Goal: Task Accomplishment & Management: Manage account settings

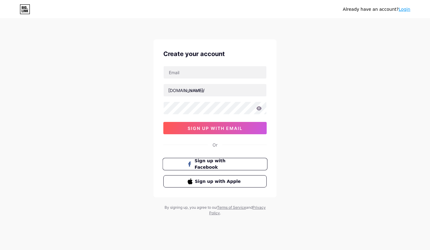
click at [231, 163] on span "Sign up with Facebook" at bounding box center [219, 163] width 48 height 13
click at [319, 141] on div "Already have an account? Login Create your account bio.link/ 0cAFcWeA7ur8Qr1zph…" at bounding box center [215, 117] width 430 height 235
click at [408, 12] on link "Login" at bounding box center [404, 9] width 12 height 5
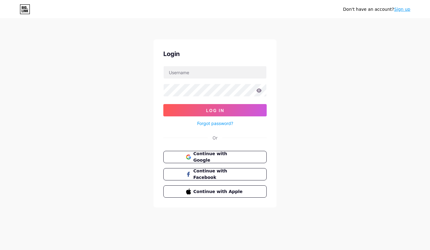
click at [213, 164] on div "Continue with Google Continue with Facebook Continue with Apple" at bounding box center [214, 174] width 103 height 47
click at [218, 158] on span "Continue with Google" at bounding box center [218, 156] width 51 height 13
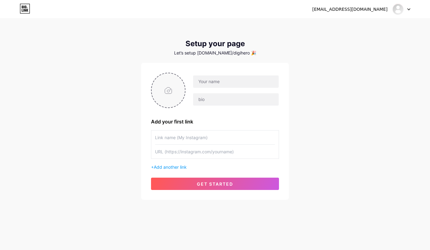
click at [171, 84] on input "file" at bounding box center [168, 90] width 33 height 34
type input "C:\fakepath\B 1 (21)-Photoroom.png"
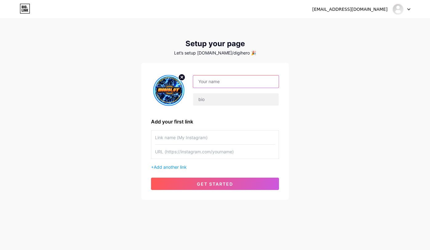
click at [225, 78] on input "text" at bounding box center [235, 81] width 85 height 12
type input "d"
type input "D"
click at [217, 80] on input "text" at bounding box center [235, 81] width 85 height 12
paste input "𝐃𝐈𝐆𝐈𝐒𝐋𝐎𝐓"
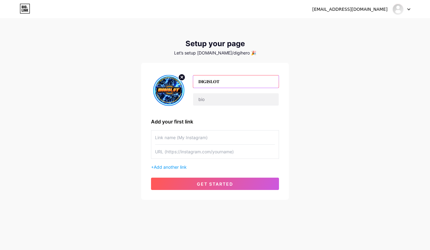
type input "𝐃𝐈𝐆𝐈𝐒𝐋𝐎𝐓"
click at [320, 89] on div "[EMAIL_ADDRESS][DOMAIN_NAME] Dashboard Logout Setup your page Let’s setup [DOMA…" at bounding box center [215, 109] width 430 height 219
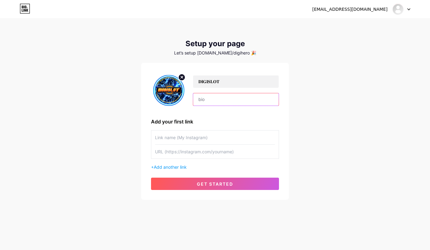
click at [247, 101] on input "text" at bounding box center [235, 99] width 85 height 12
click at [216, 99] on input "text" at bounding box center [235, 99] width 85 height 12
paste input "𝐃𝐈𝐆𝐈𝐒𝐋𝐎𝐓 - 𝐒𝐈𝐓𝐔𝐒 𝐓𝐄𝐑𝐉𝐀𝐌𝐈𝐍 𝐌𝐀𝐗𝐖𝐈𝐍 𝐍𝐎.1 𝐃𝐈 𝐈𝐍𝐃𝐎𝐍𝐄𝐒𝐈𝐀"
type input "𝐃𝐈𝐆𝐈𝐒𝐋𝐎𝐓 - 𝐒𝐈𝐓𝐔𝐒 𝐓𝐄𝐑𝐉𝐀𝐌𝐈𝐍 𝐌𝐀𝐗𝐖𝐈𝐍 𝐍𝐎.1 𝐃𝐈 𝐈𝐍𝐃𝐎𝐍𝐄𝐒𝐈𝐀"
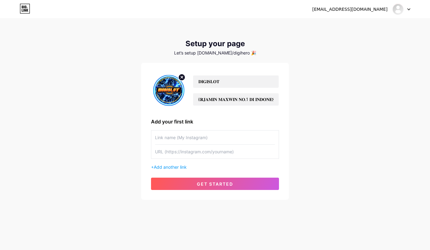
scroll to position [0, 0]
click at [337, 133] on div "[EMAIL_ADDRESS][DOMAIN_NAME] Dashboard Logout Setup your page Let’s setup [DOMA…" at bounding box center [215, 109] width 430 height 219
drag, startPoint x: 252, startPoint y: 97, endPoint x: 331, endPoint y: 113, distance: 80.7
click at [331, 113] on div "[EMAIL_ADDRESS][DOMAIN_NAME] Dashboard Logout Setup your page Let’s setup [DOMA…" at bounding box center [215, 109] width 430 height 219
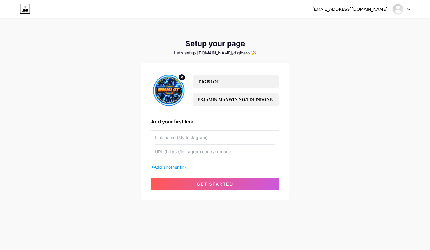
click at [331, 113] on div "[EMAIL_ADDRESS][DOMAIN_NAME] Dashboard Logout Setup your page Let’s setup [DOMA…" at bounding box center [215, 109] width 430 height 219
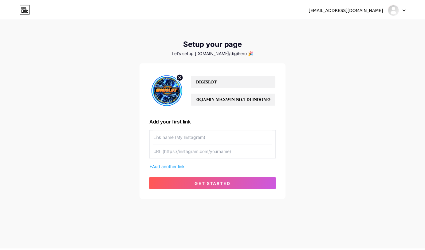
scroll to position [0, 0]
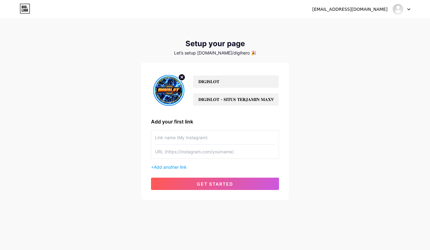
click at [232, 138] on input "text" at bounding box center [215, 137] width 120 height 14
type input "digislot"
click at [244, 155] on input "text" at bounding box center [215, 152] width 120 height 14
type input "[DOMAIN_NAME]"
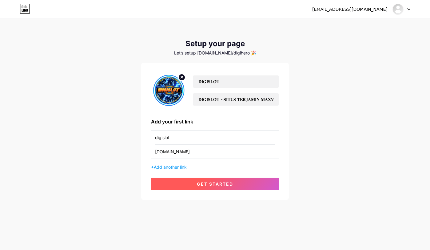
click at [219, 183] on span "get started" at bounding box center [215, 183] width 36 height 5
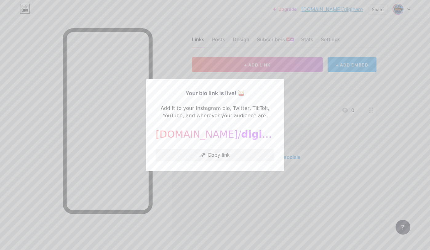
click at [232, 199] on div at bounding box center [215, 125] width 430 height 250
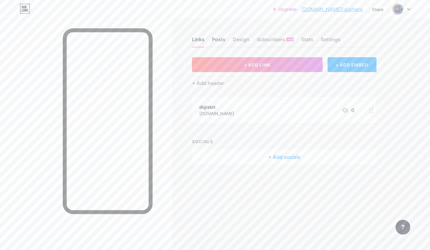
click at [220, 36] on div "Posts" at bounding box center [219, 41] width 14 height 11
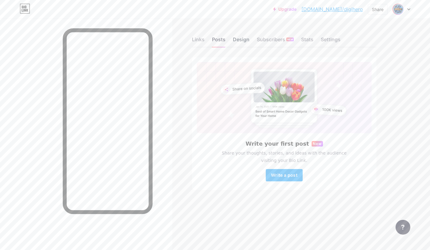
click at [233, 37] on div "Design" at bounding box center [241, 41] width 17 height 11
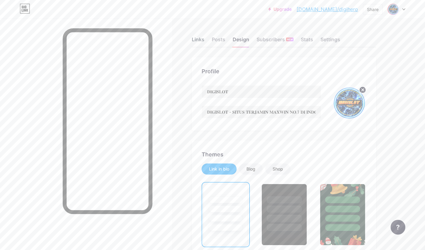
click at [198, 38] on div "Links" at bounding box center [198, 41] width 13 height 11
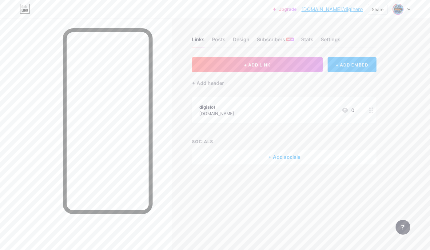
click at [370, 110] on circle at bounding box center [370, 110] width 2 height 2
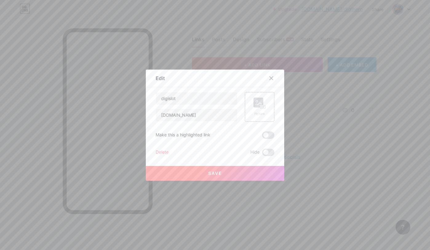
click at [160, 152] on div "Delete" at bounding box center [162, 152] width 13 height 7
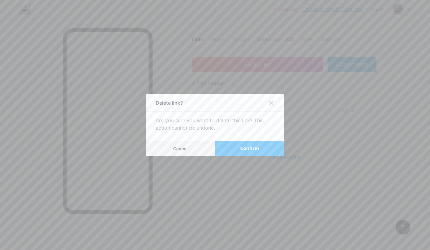
click at [250, 149] on span "Confirm" at bounding box center [249, 148] width 19 height 6
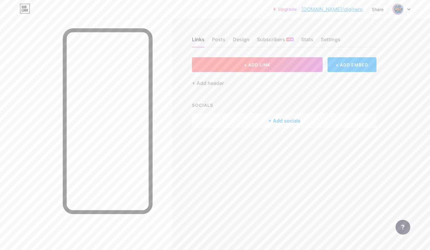
click at [279, 60] on button "+ ADD LINK" at bounding box center [257, 64] width 131 height 15
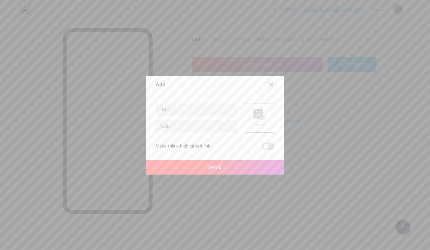
click at [272, 84] on div at bounding box center [271, 84] width 11 height 11
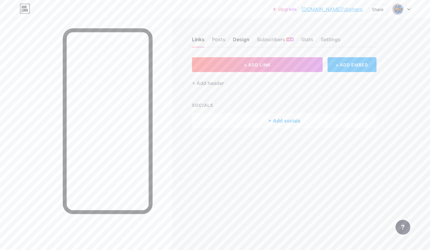
click at [243, 38] on div "Design" at bounding box center [241, 41] width 17 height 11
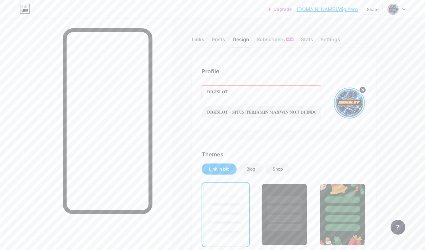
click at [208, 90] on input "𝐃𝐈𝐆𝐈𝐒𝐋𝐎𝐓" at bounding box center [261, 91] width 119 height 12
paste input "🕸️"
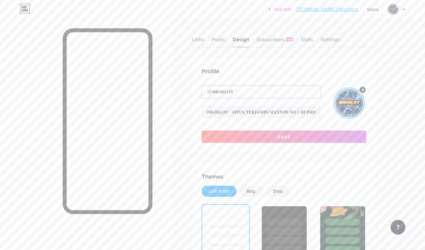
click at [246, 93] on input "🕸️𝐃𝐈𝐆𝐈𝐒𝐋𝐎𝐓" at bounding box center [261, 91] width 119 height 12
paste input "🕸️"
type input "🕸️𝐃𝐈𝐆𝐈𝐒𝐋𝐎𝐓🕸️"
click at [288, 73] on div "Profile" at bounding box center [284, 71] width 165 height 8
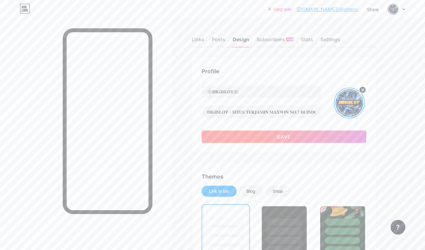
click at [274, 139] on button "Save" at bounding box center [284, 136] width 165 height 12
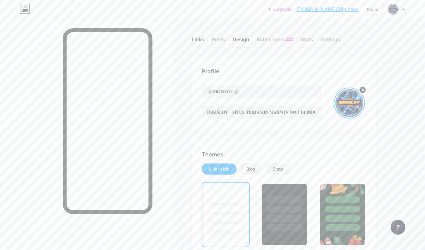
click at [197, 41] on div "Links" at bounding box center [198, 41] width 13 height 11
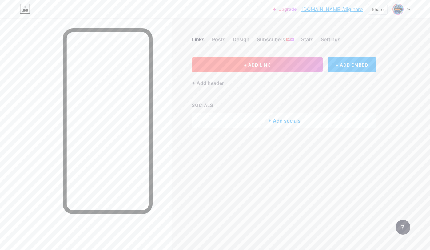
click at [256, 66] on span "+ ADD LINK" at bounding box center [257, 64] width 26 height 5
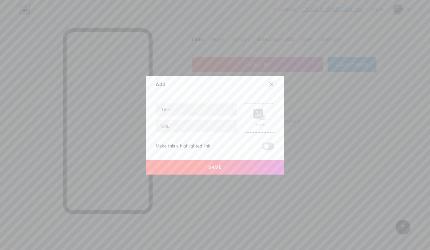
click at [266, 85] on div at bounding box center [271, 84] width 11 height 11
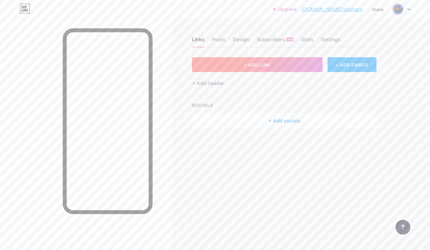
click at [277, 67] on button "+ ADD LINK" at bounding box center [257, 64] width 131 height 15
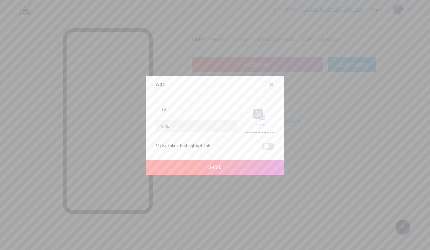
click at [197, 110] on input "text" at bounding box center [196, 109] width 81 height 12
paste input "🌟𝐋𝐎𝐆𝐈𝐍 𝐃𝐈𝐆𝐈𝐒𝐋𝐎𝐓🌟"
type input "🌟𝐋𝐎𝐆𝐈𝐍 𝐃𝐈𝐆𝐈𝐒𝐋𝐎𝐓🌟"
click at [187, 130] on input "text" at bounding box center [196, 126] width 81 height 12
paste input "[URL][DOMAIN_NAME]"
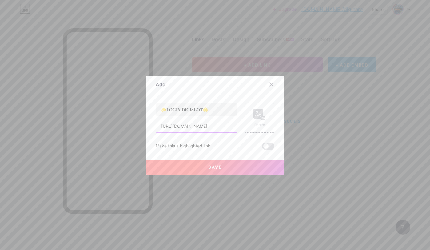
type input "[URL][DOMAIN_NAME]"
click at [246, 165] on button "Save" at bounding box center [215, 167] width 138 height 15
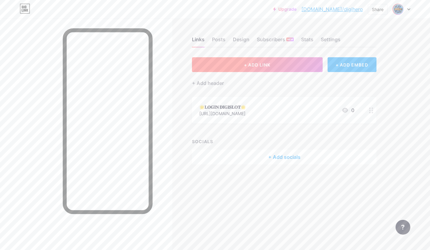
click at [287, 63] on button "+ ADD LINK" at bounding box center [257, 64] width 131 height 15
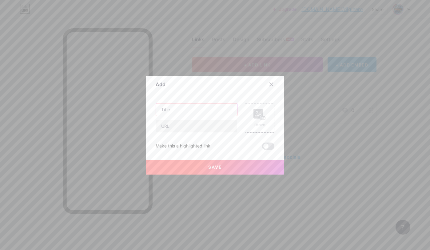
click at [188, 109] on input "text" at bounding box center [196, 109] width 81 height 12
paste input "🌟𝐃𝐀𝐅𝐓𝐀𝐑 𝐃𝐈𝐆𝐈𝐒𝐋𝐎𝐓🌟"
type input "🌟𝐃𝐀𝐅𝐓𝐀𝐑 𝐃𝐈𝐆𝐈𝐒𝐋𝐎𝐓🌟"
click at [205, 126] on input "text" at bounding box center [196, 126] width 81 height 12
paste input "[URL][DOMAIN_NAME]"
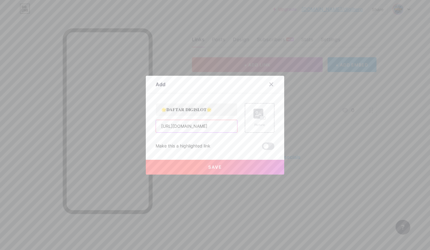
type input "[URL][DOMAIN_NAME]"
click at [238, 167] on button "Save" at bounding box center [215, 167] width 138 height 15
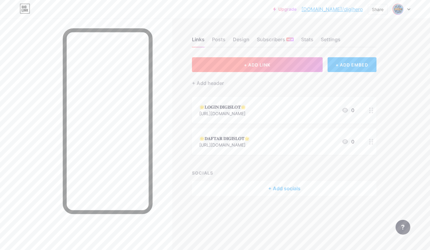
click at [267, 62] on span "+ ADD LINK" at bounding box center [257, 64] width 26 height 5
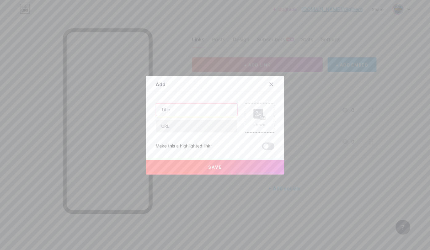
click at [208, 108] on input "text" at bounding box center [196, 109] width 81 height 12
paste input "🌟𝐀𝐋𝐓𝐄𝐑𝐍𝐀𝐓𝐈𝐅 𝐃𝐈𝐆𝐈𝐒𝐋𝐎𝐓🌟"
type input "🌟𝐀𝐋𝐓𝐄𝐑𝐍𝐀𝐓𝐈𝐅 𝐃𝐈𝐆𝐈𝐒𝐋𝐎𝐓🌟"
click at [197, 129] on input "text" at bounding box center [196, 126] width 81 height 12
paste input "[URL][DOMAIN_NAME]"
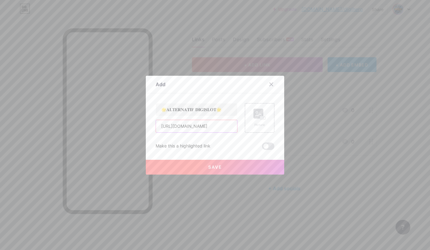
type input "[URL][DOMAIN_NAME]"
click at [220, 166] on button "Save" at bounding box center [215, 167] width 138 height 15
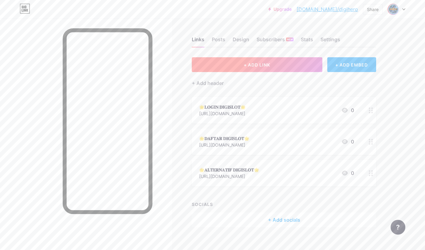
click at [255, 64] on span "+ ADD LINK" at bounding box center [257, 64] width 26 height 5
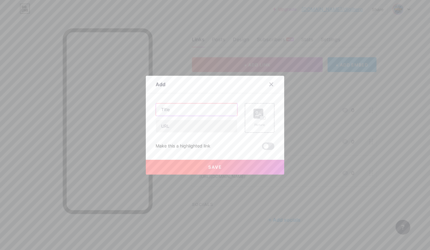
click at [200, 112] on input "text" at bounding box center [196, 109] width 81 height 12
paste input "🌟𝐑𝐓𝐏 𝐀𝐊𝐔𝐑𝐀𝐓 𝐃𝐈𝐆𝐈𝐒𝐋𝐎𝐓🌟"
type input "🌟𝐑𝐓𝐏 𝐀𝐊𝐔𝐑𝐀𝐓 𝐃𝐈𝐆𝐈𝐒𝐋𝐎𝐓🌟"
click at [187, 127] on input "text" at bounding box center [196, 126] width 81 height 12
paste input "[URL][DOMAIN_NAME]"
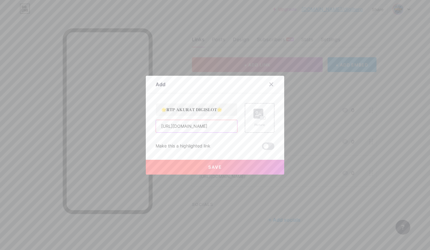
type input "[URL][DOMAIN_NAME]"
click at [238, 166] on button "Save" at bounding box center [215, 167] width 138 height 15
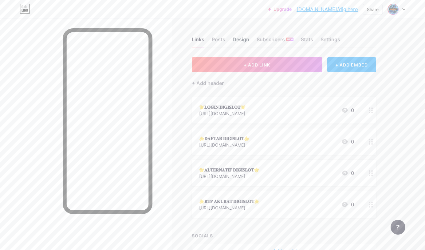
click at [244, 39] on div "Design" at bounding box center [241, 41] width 17 height 11
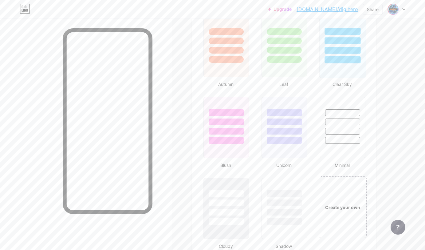
scroll to position [549, 0]
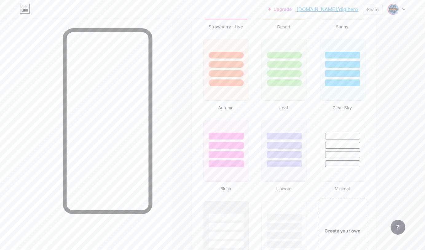
click at [342, 224] on div "Create your own" at bounding box center [343, 229] width 50 height 63
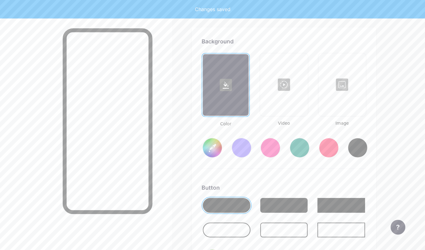
scroll to position [816, 0]
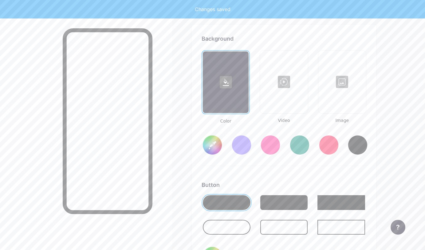
type input "#ffffff"
type input "#000000"
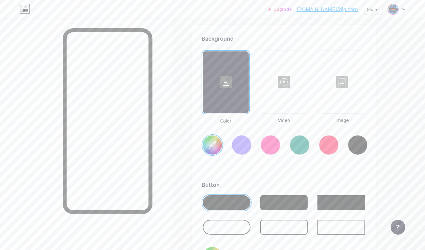
click at [336, 84] on div at bounding box center [342, 81] width 46 height 61
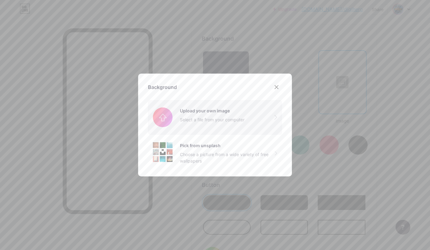
click at [214, 117] on input "file" at bounding box center [215, 117] width 134 height 34
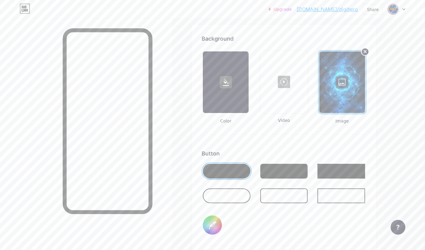
click at [366, 51] on icon at bounding box center [365, 51] width 2 height 2
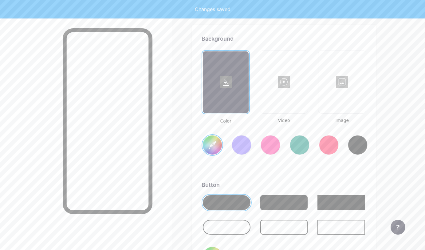
click at [345, 79] on div at bounding box center [342, 81] width 46 height 61
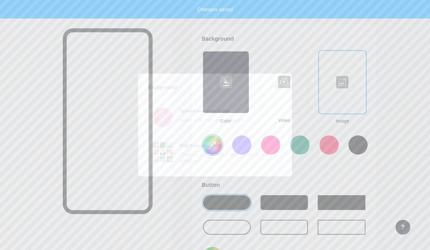
type input "#ffffff"
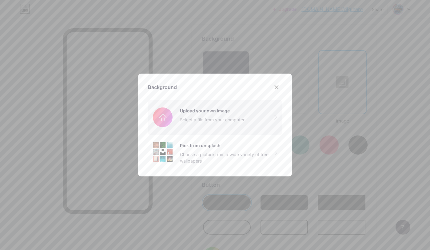
click at [229, 122] on input "file" at bounding box center [215, 117] width 134 height 34
click at [274, 86] on icon at bounding box center [276, 87] width 5 height 5
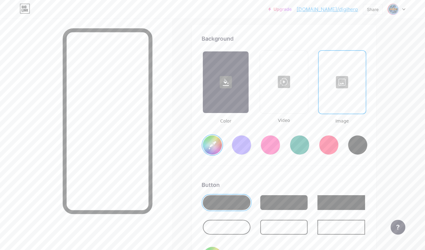
click at [346, 81] on div at bounding box center [342, 81] width 46 height 61
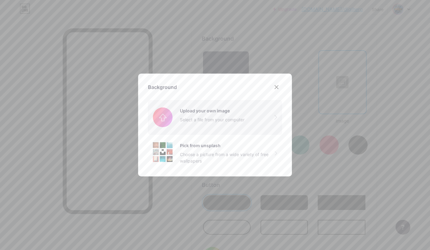
click at [182, 116] on input "file" at bounding box center [215, 117] width 134 height 34
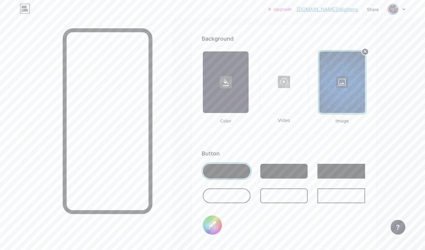
click at [212, 222] on input "#000000" at bounding box center [212, 224] width 19 height 19
click at [298, 216] on div "Button #000000" at bounding box center [284, 197] width 165 height 97
click at [215, 229] on input "#000000" at bounding box center [212, 224] width 19 height 19
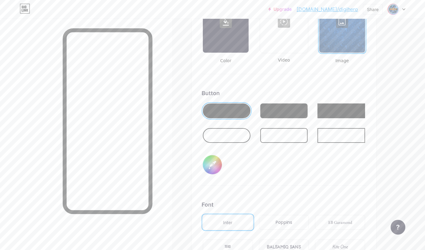
scroll to position [878, 0]
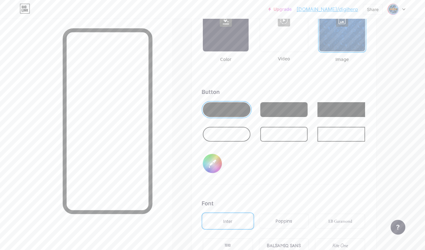
click at [262, 183] on div "Button #000000" at bounding box center [284, 136] width 165 height 97
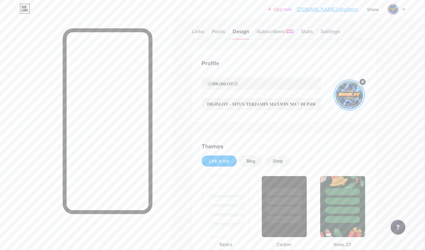
scroll to position [0, 0]
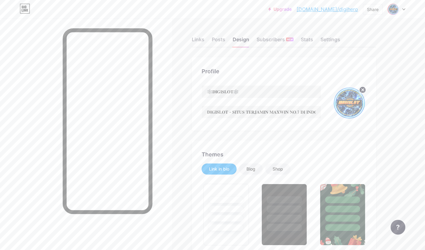
click at [36, 153] on div at bounding box center [86, 143] width 172 height 250
click at [339, 8] on link "[DOMAIN_NAME]/digihero" at bounding box center [327, 9] width 61 height 7
click at [195, 39] on div "Links" at bounding box center [198, 41] width 13 height 11
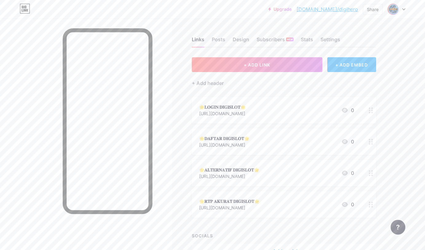
click at [221, 107] on div "🌟𝐋𝐎𝐆𝐈𝐍 𝐃𝐈𝐆𝐈𝐒𝐋𝐎𝐓🌟" at bounding box center [222, 107] width 46 height 6
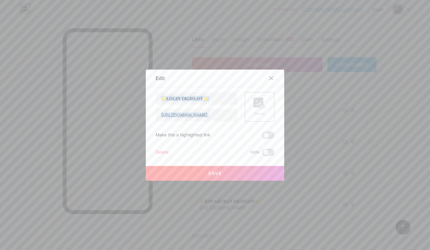
click at [221, 107] on div "🌟𝐋𝐎𝐆𝐈𝐍 𝐃𝐈𝐆𝐈𝐒𝐋𝐎𝐓🌟 [URL][DOMAIN_NAME]" at bounding box center [197, 107] width 82 height 30
click at [204, 101] on input "🌟𝐋𝐎𝐆𝐈𝐍 𝐃𝐈𝐆𝐈𝐒𝐋𝐎𝐓🌟" at bounding box center [196, 98] width 81 height 12
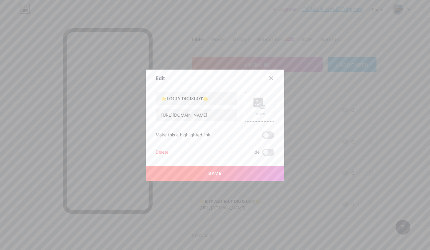
click at [208, 24] on div at bounding box center [215, 125] width 430 height 250
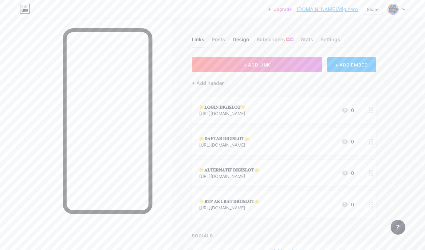
click at [244, 38] on div "Design" at bounding box center [241, 41] width 17 height 11
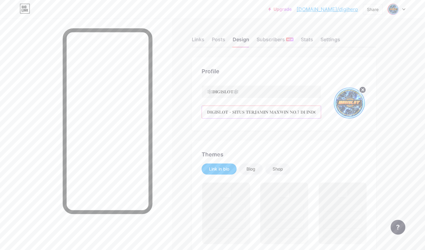
click at [216, 114] on input "𝐃𝐈𝐆𝐈𝐒𝐋𝐎𝐓 - 𝐒𝐈𝐓𝐔𝐒 𝐓𝐄𝐑𝐉𝐀𝐌𝐈𝐍 𝐌𝐀𝐗𝐖𝐈𝐍 𝐍𝐎.1 𝐃𝐈 𝐈𝐍𝐃𝐎𝐍𝐄𝐒𝐈𝐀" at bounding box center [261, 112] width 119 height 12
drag, startPoint x: 216, startPoint y: 114, endPoint x: 320, endPoint y: 111, distance: 103.3
click at [320, 111] on input "𝐃𝐈𝐆𝐈𝐒𝐋𝐎𝐓 - 𝐒𝐈𝐓𝐔𝐒 𝐓𝐄𝐑𝐉𝐀𝐌𝐈𝐍 𝐌𝐀𝐗𝐖𝐈𝐍 𝐍𝐎.1 𝐃𝐈 𝐈𝐍𝐃𝐎𝐍𝐄𝐒𝐈𝐀" at bounding box center [261, 112] width 119 height 12
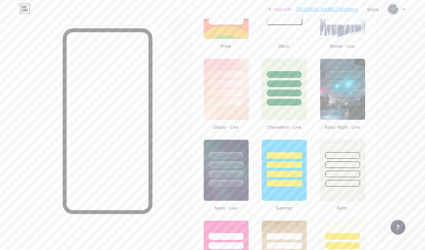
scroll to position [471, 0]
